Goal: Find specific page/section: Find specific page/section

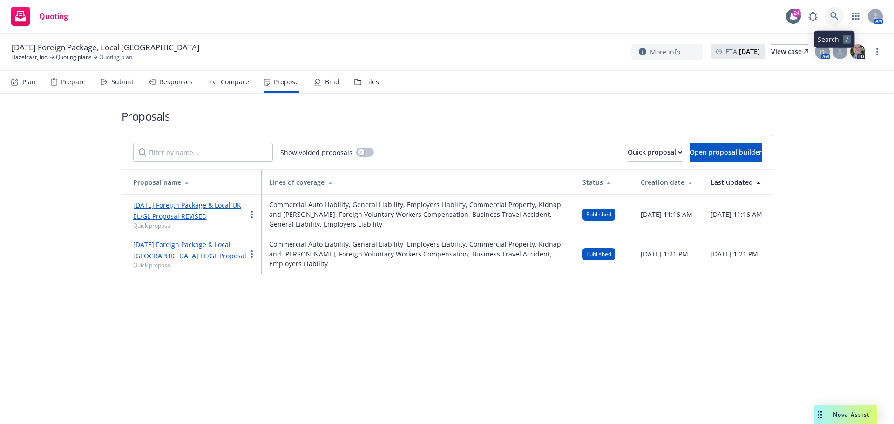
click at [839, 17] on link at bounding box center [834, 16] width 19 height 19
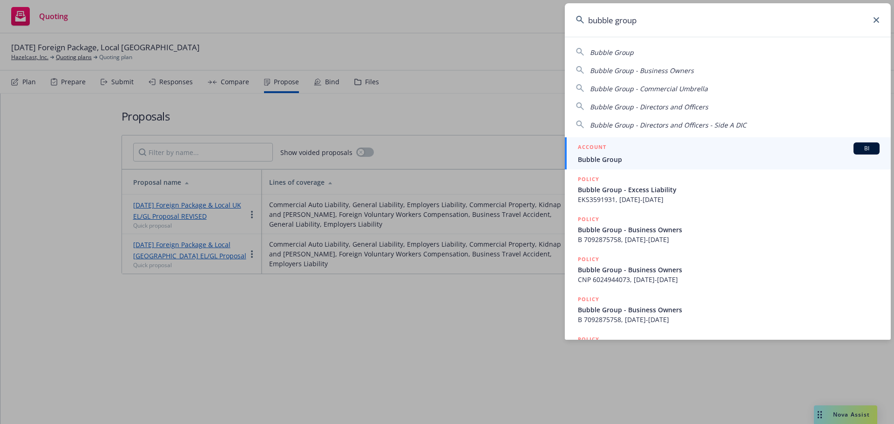
type input "bubble group"
click at [604, 162] on span "Bubble Group" at bounding box center [729, 160] width 302 height 10
